Goal: Book appointment/travel/reservation

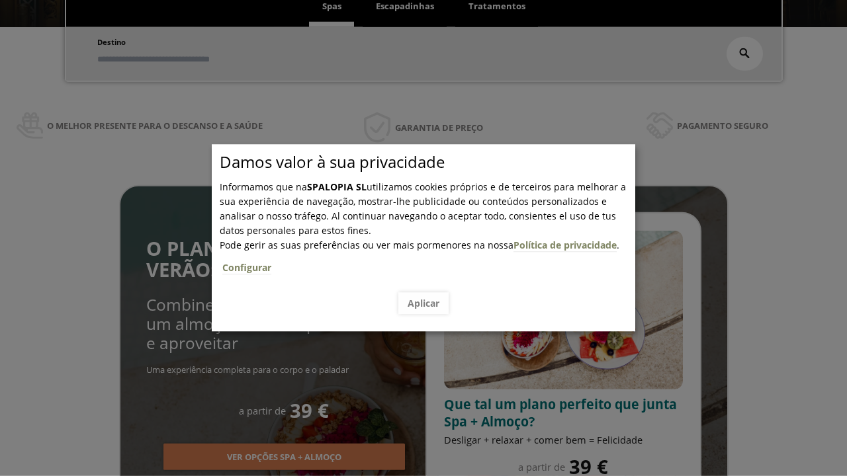
scroll to position [225, 0]
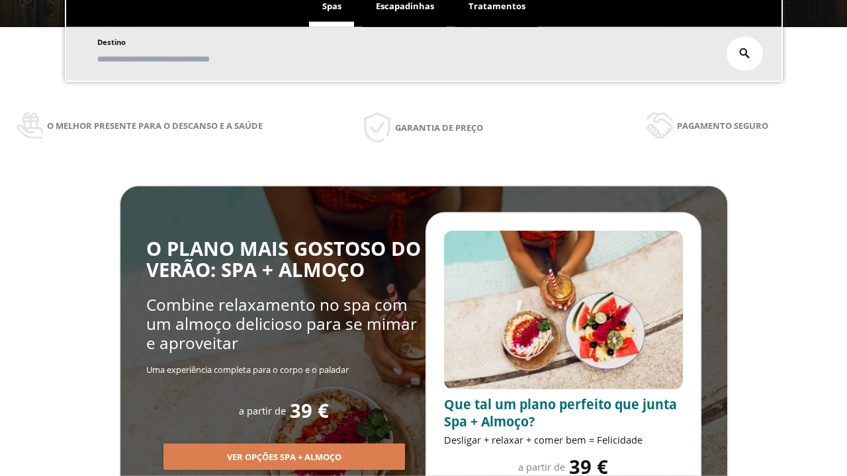
click at [405, 12] on span "Escapadinhas" at bounding box center [405, 6] width 58 height 12
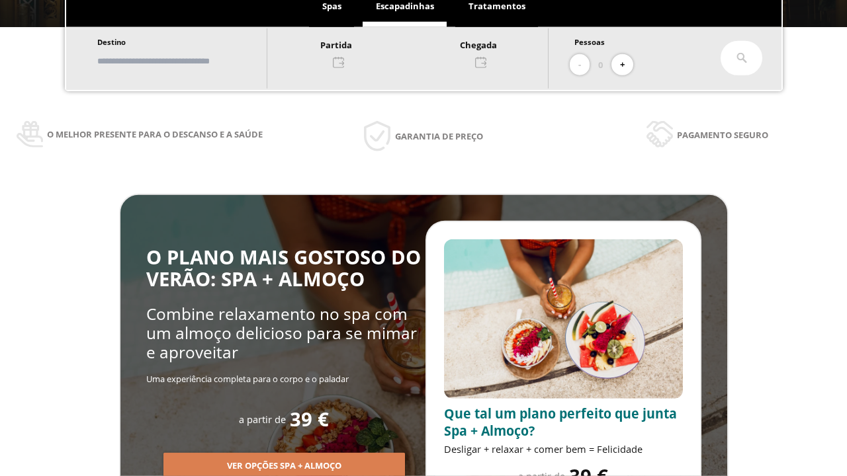
scroll to position [0, 0]
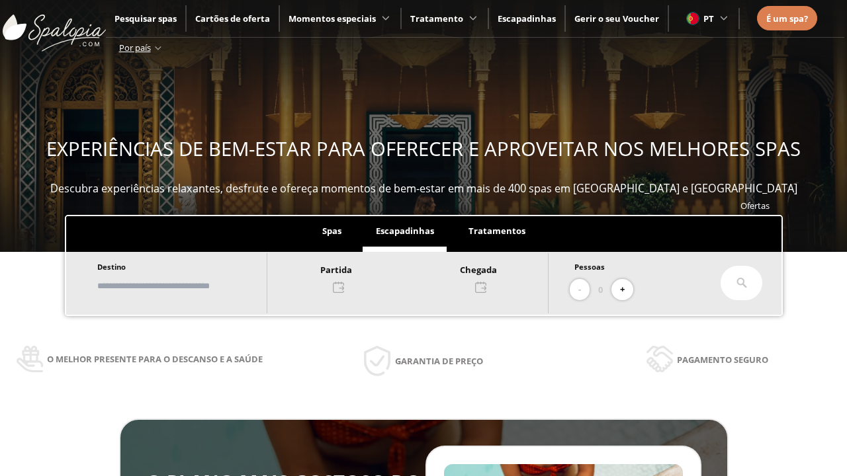
click at [187, 286] on input "text" at bounding box center [175, 286] width 165 height 23
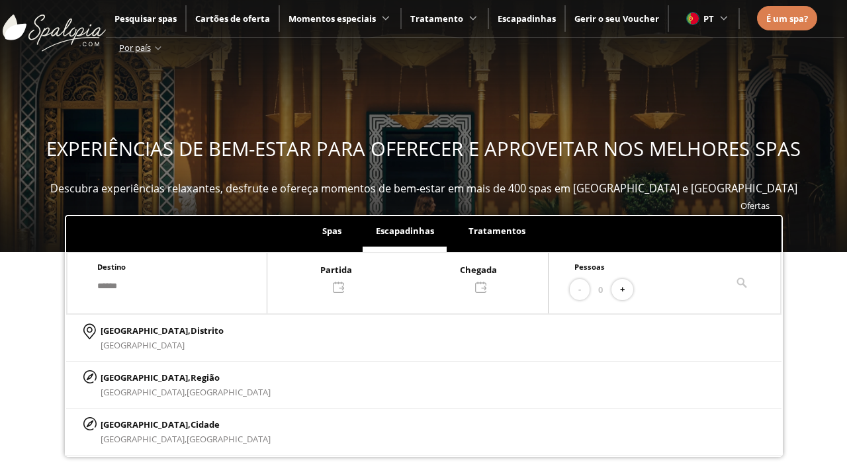
type input "******"
click at [132, 424] on p "[GEOGRAPHIC_DATA], Cidade" at bounding box center [186, 424] width 170 height 15
click at [421, 277] on div at bounding box center [407, 278] width 280 height 32
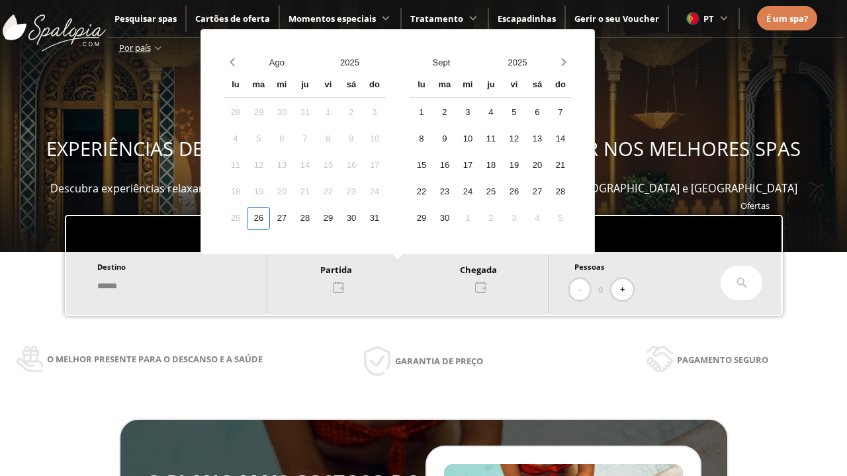
click at [316, 218] on div "28" at bounding box center [304, 218] width 23 height 23
click at [339, 218] on div "29" at bounding box center [327, 218] width 23 height 23
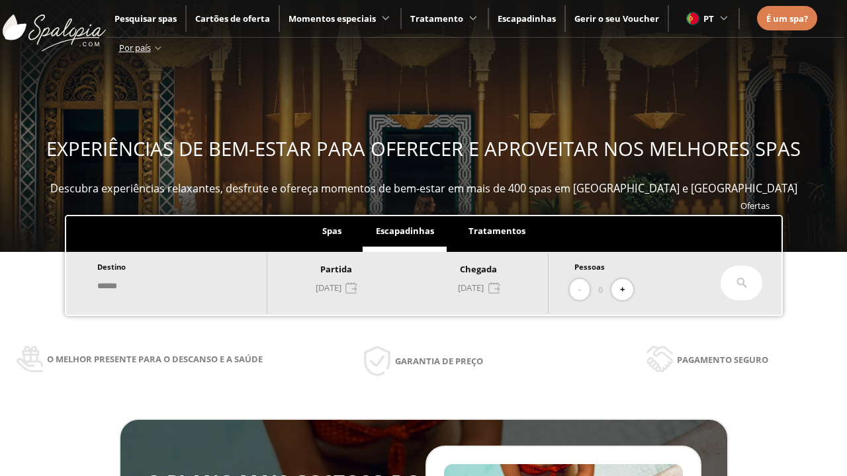
click at [626, 290] on button "+" at bounding box center [622, 290] width 22 height 22
click at [742, 283] on icon at bounding box center [741, 283] width 11 height 11
